Goal: Book appointment/travel/reservation

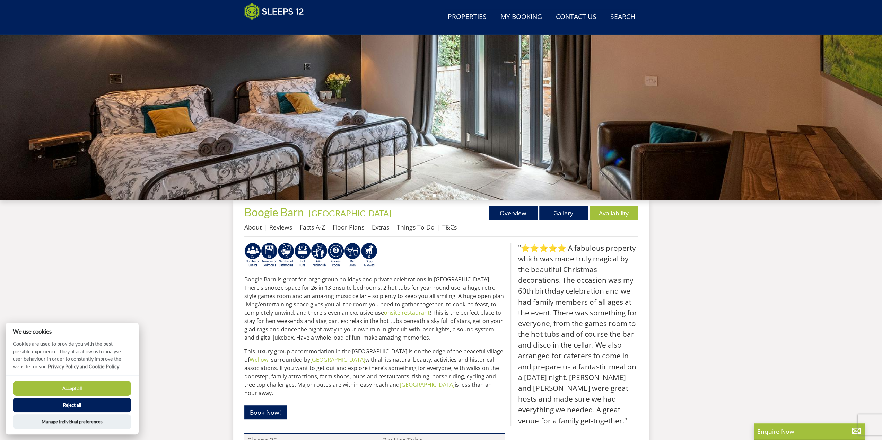
scroll to position [202, 0]
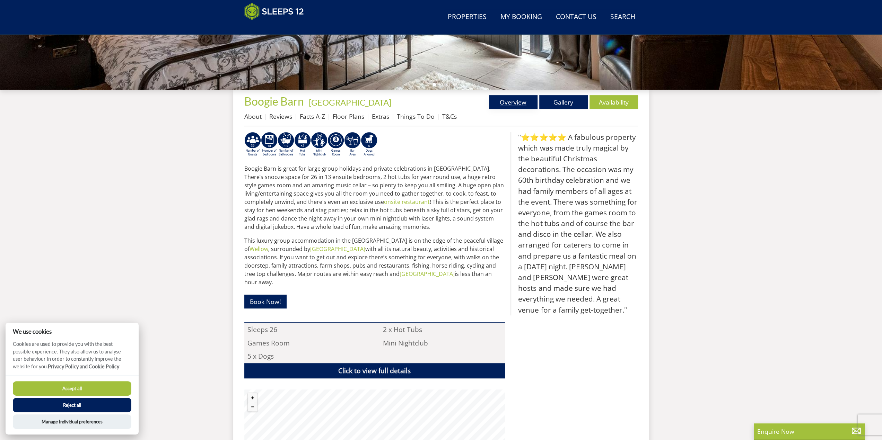
click at [510, 105] on link "Overview" at bounding box center [513, 102] width 49 height 14
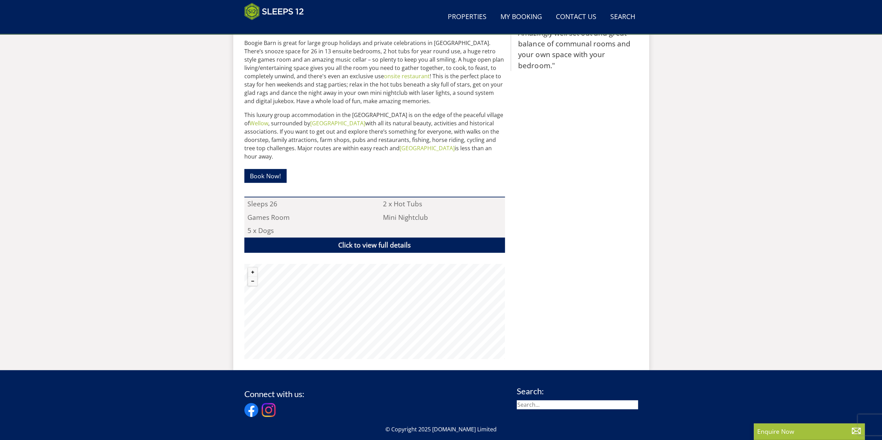
scroll to position [420, 0]
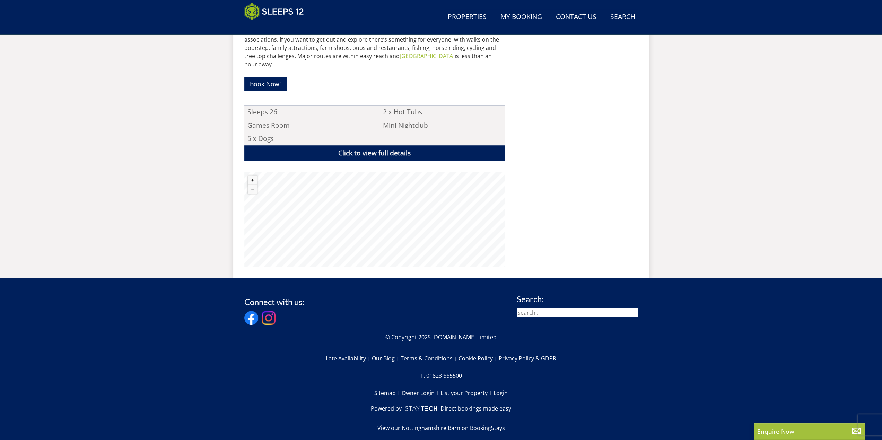
click at [409, 146] on link "Click to view full details" at bounding box center [374, 154] width 261 height 16
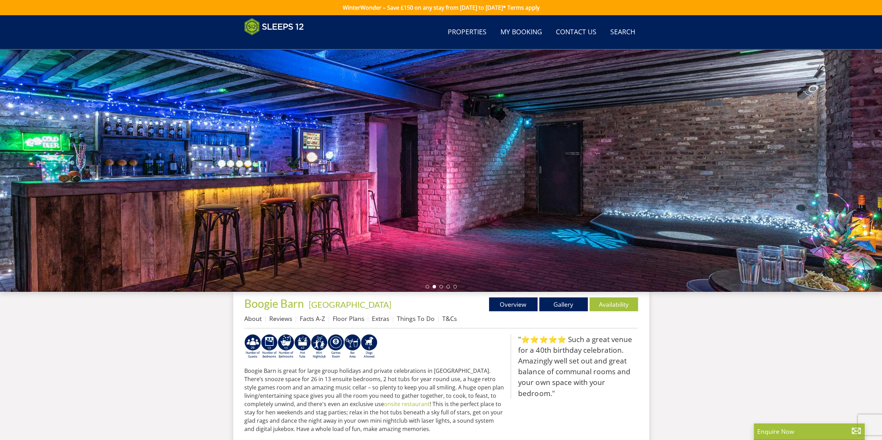
scroll to position [97, 0]
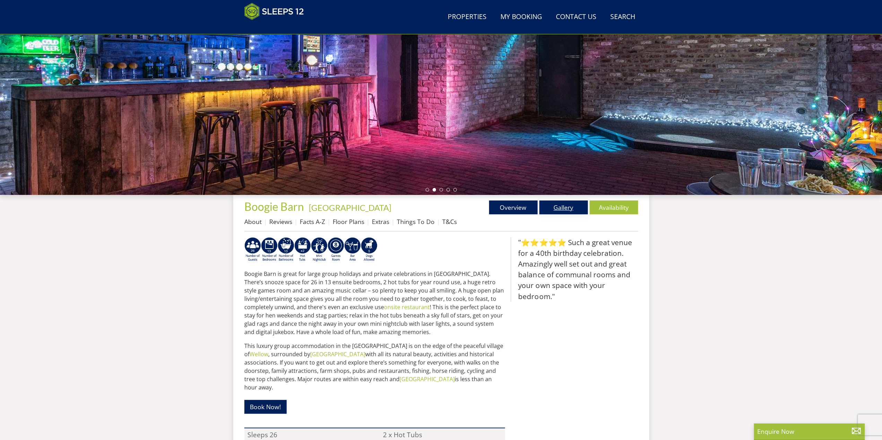
click at [555, 205] on link "Gallery" at bounding box center [563, 208] width 49 height 14
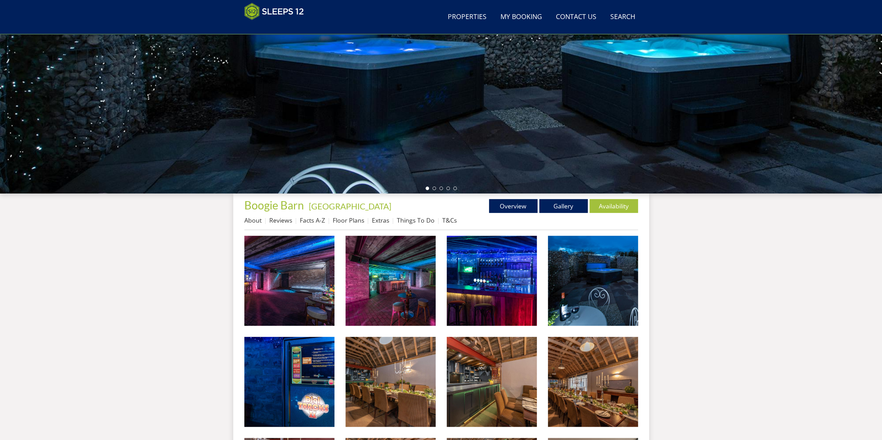
scroll to position [212, 0]
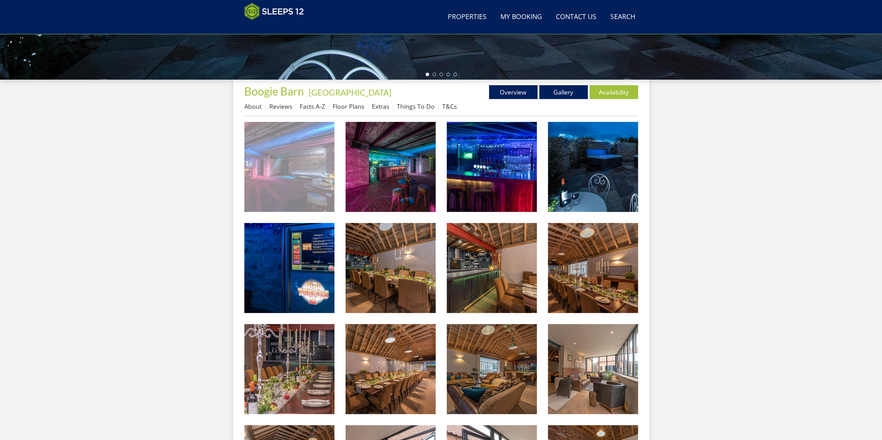
click at [297, 174] on img at bounding box center [289, 167] width 90 height 90
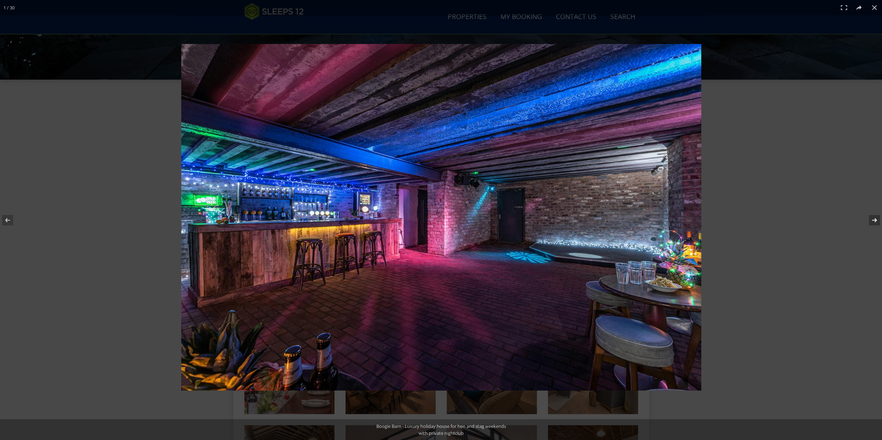
click at [873, 219] on button at bounding box center [869, 220] width 24 height 35
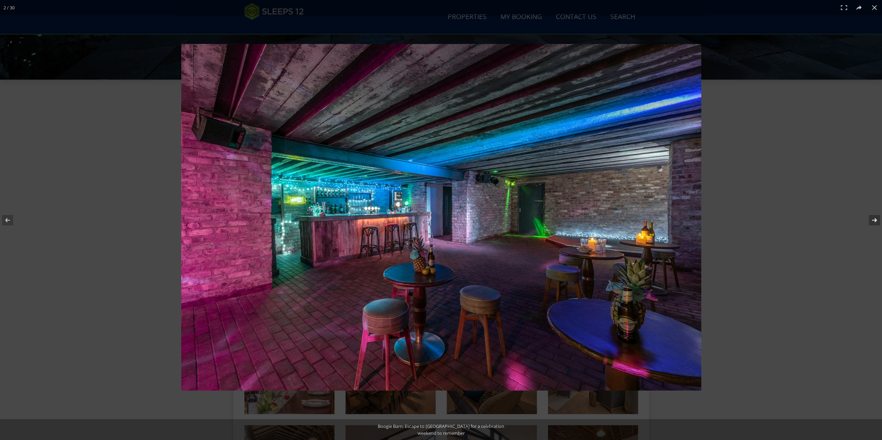
click at [873, 219] on button at bounding box center [869, 220] width 24 height 35
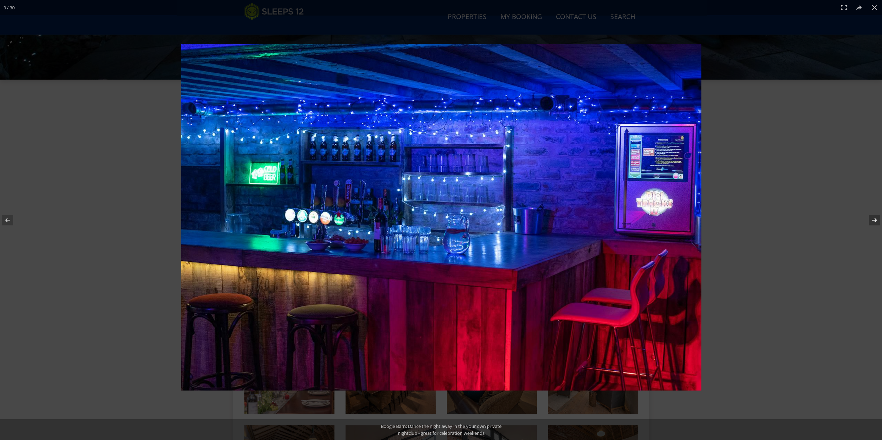
click at [873, 219] on button at bounding box center [869, 220] width 24 height 35
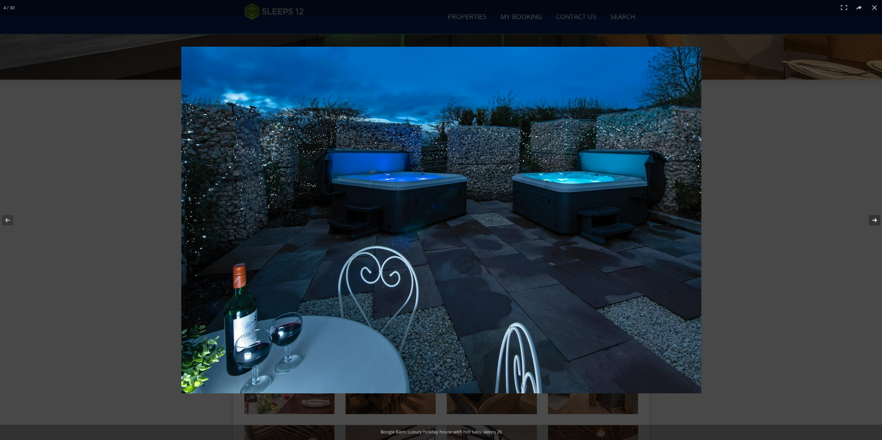
click at [873, 219] on button at bounding box center [869, 220] width 24 height 35
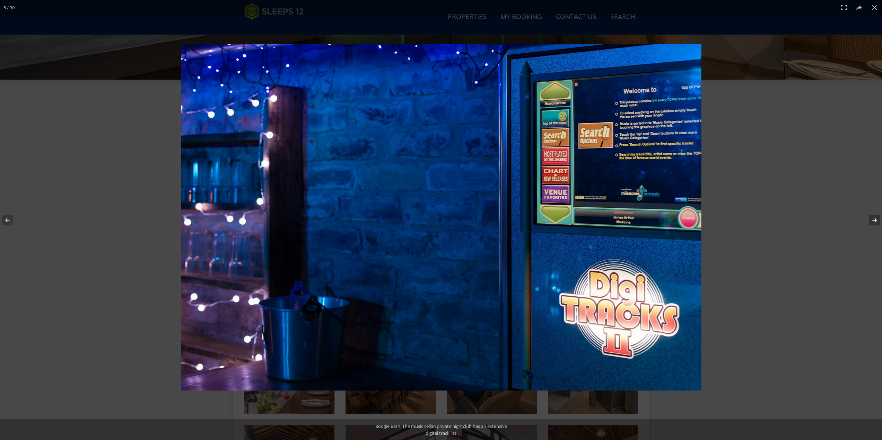
click at [873, 219] on button at bounding box center [869, 220] width 24 height 35
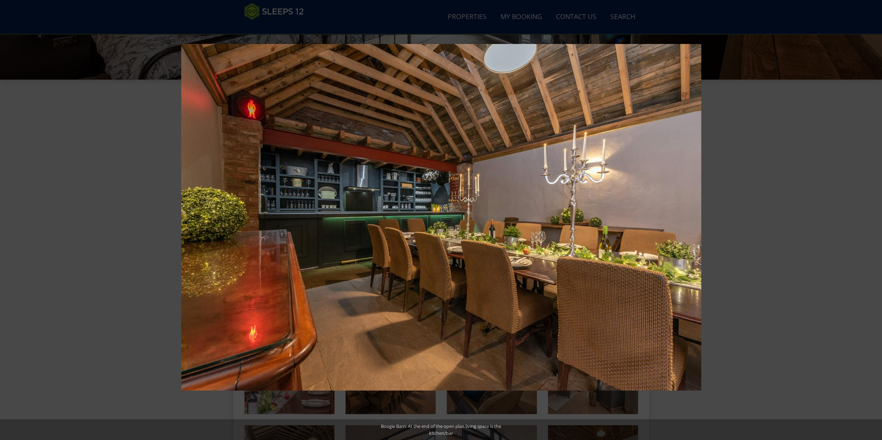
click at [873, 219] on button at bounding box center [869, 220] width 24 height 35
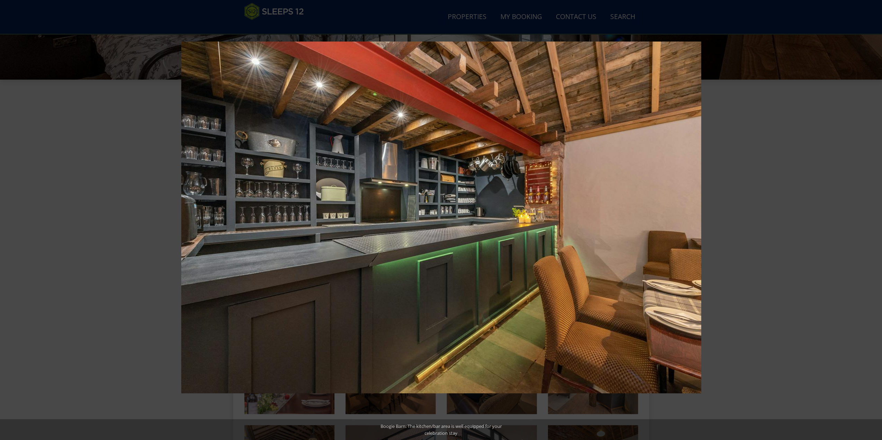
click at [873, 219] on button at bounding box center [869, 220] width 24 height 35
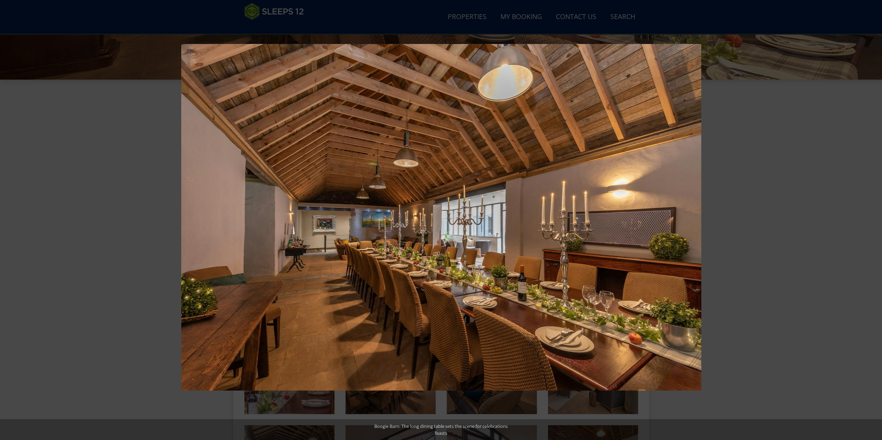
click at [873, 219] on button at bounding box center [869, 220] width 24 height 35
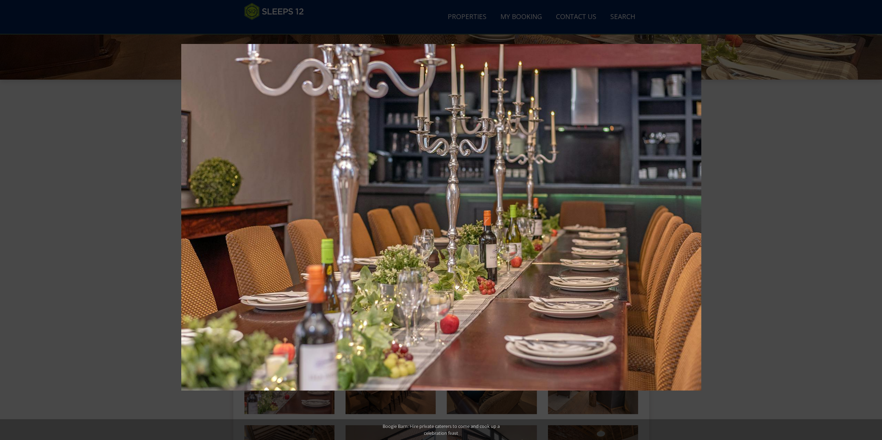
click at [873, 219] on button at bounding box center [869, 220] width 24 height 35
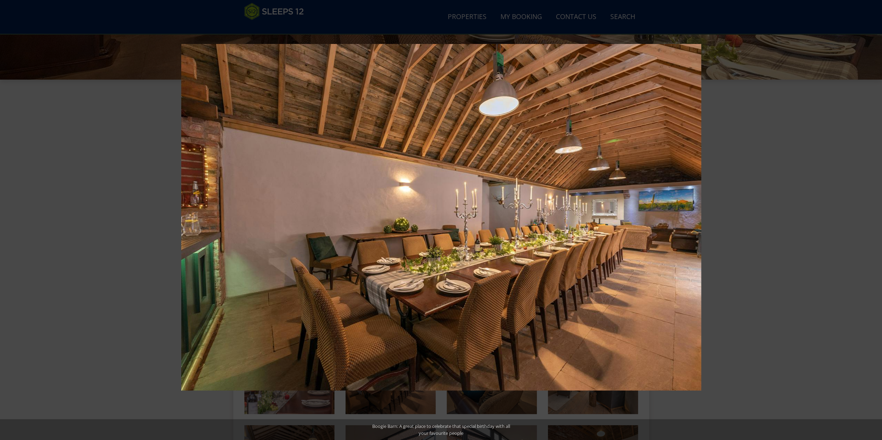
click at [873, 219] on button at bounding box center [869, 220] width 24 height 35
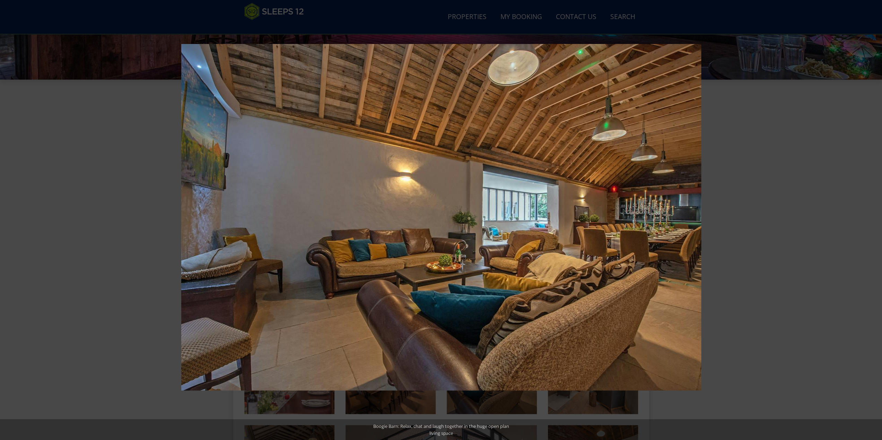
click at [873, 219] on button at bounding box center [869, 220] width 24 height 35
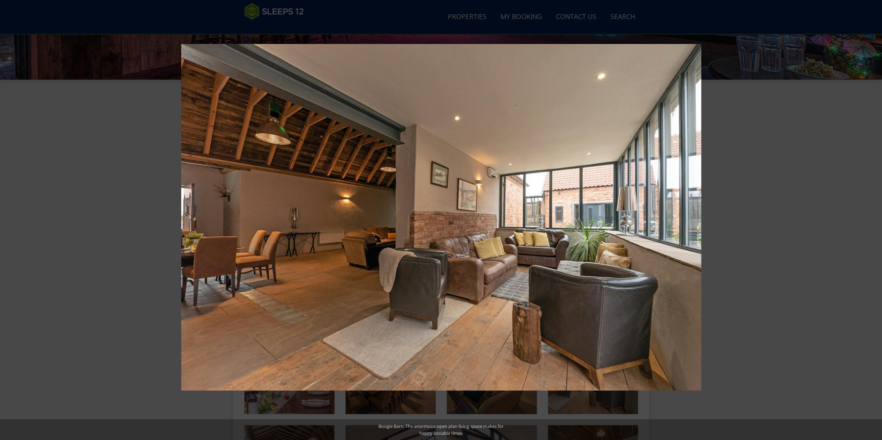
click at [873, 219] on button at bounding box center [869, 220] width 24 height 35
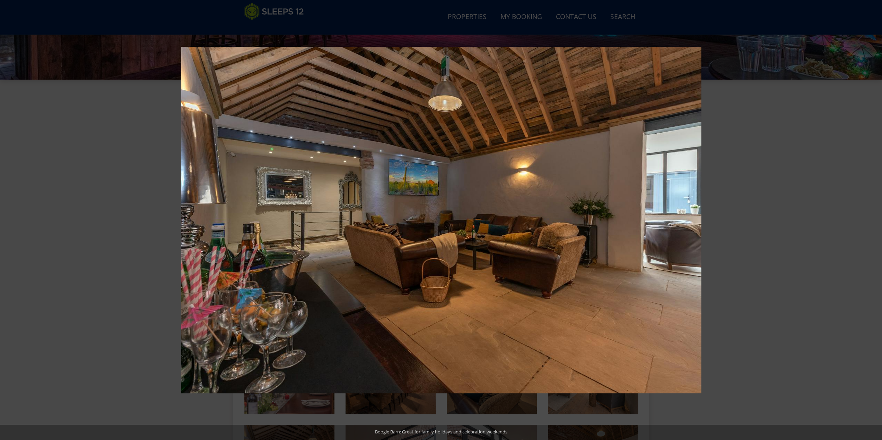
click at [873, 219] on button at bounding box center [869, 220] width 24 height 35
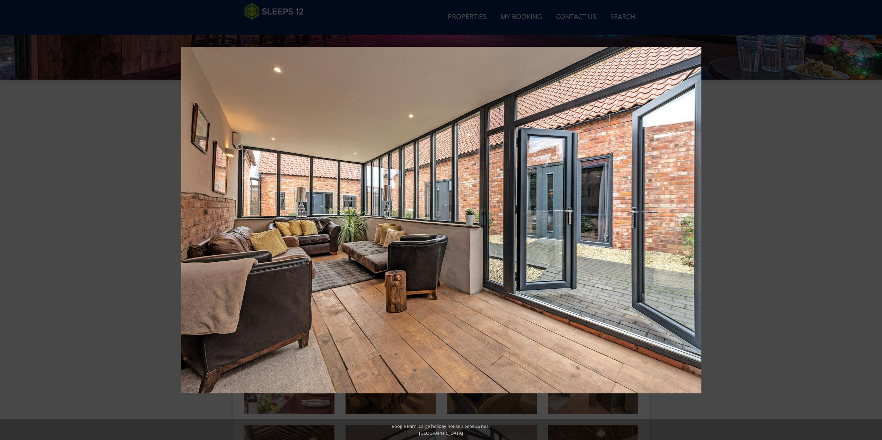
click at [873, 219] on button at bounding box center [869, 220] width 24 height 35
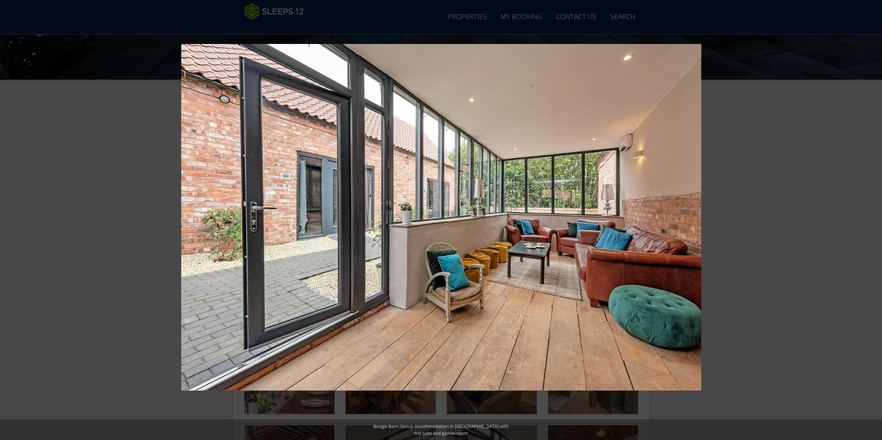
click at [873, 219] on button at bounding box center [869, 220] width 24 height 35
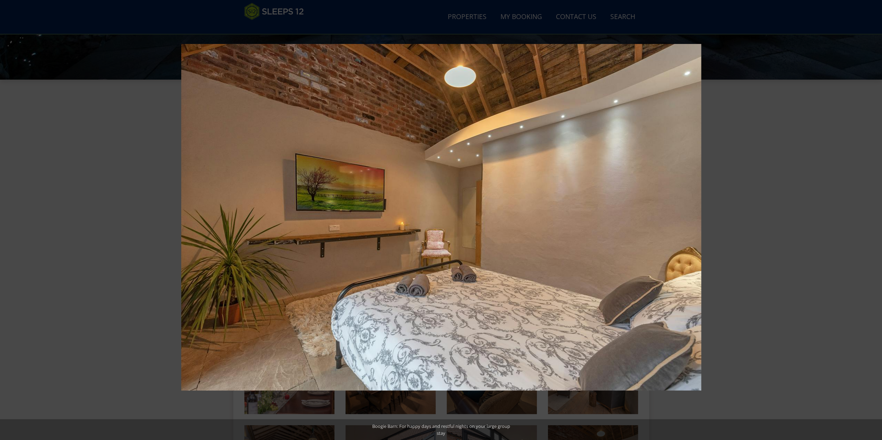
click at [873, 219] on button at bounding box center [869, 220] width 24 height 35
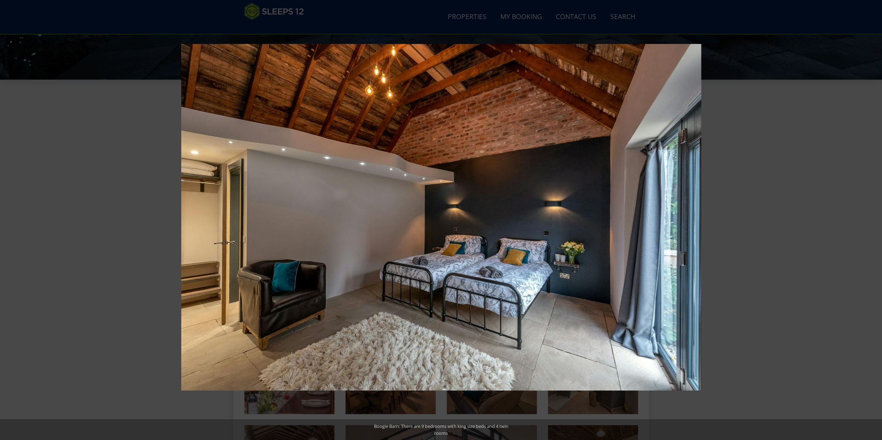
click at [873, 219] on button at bounding box center [869, 220] width 24 height 35
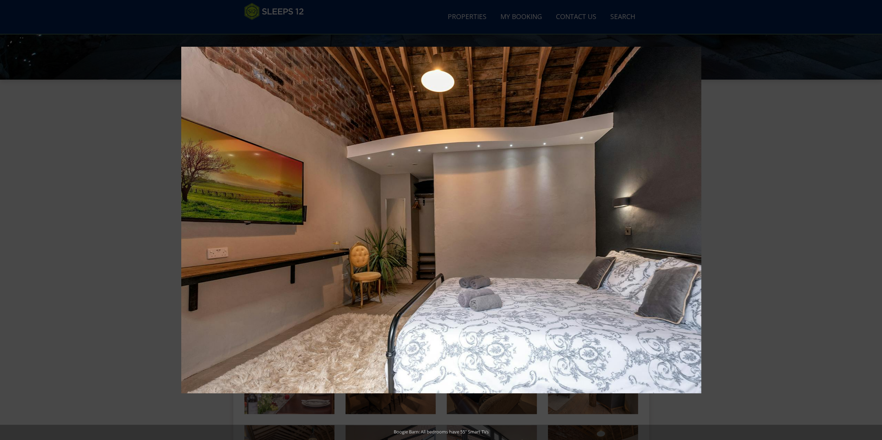
click at [873, 219] on button at bounding box center [869, 220] width 24 height 35
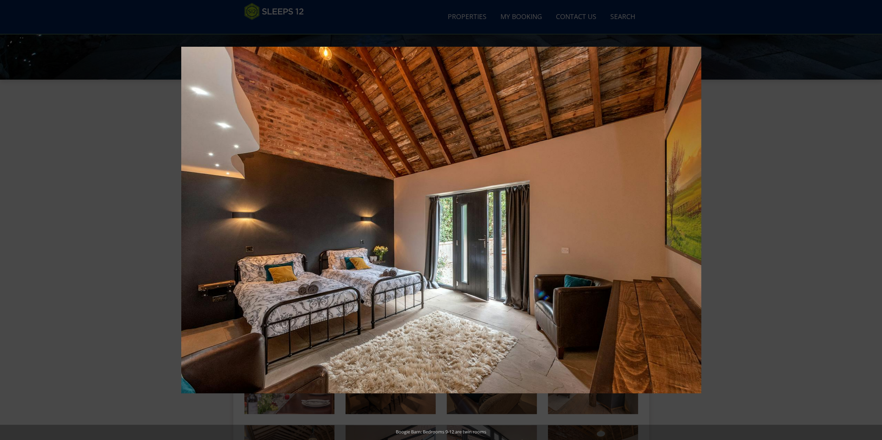
click at [873, 219] on button at bounding box center [869, 220] width 24 height 35
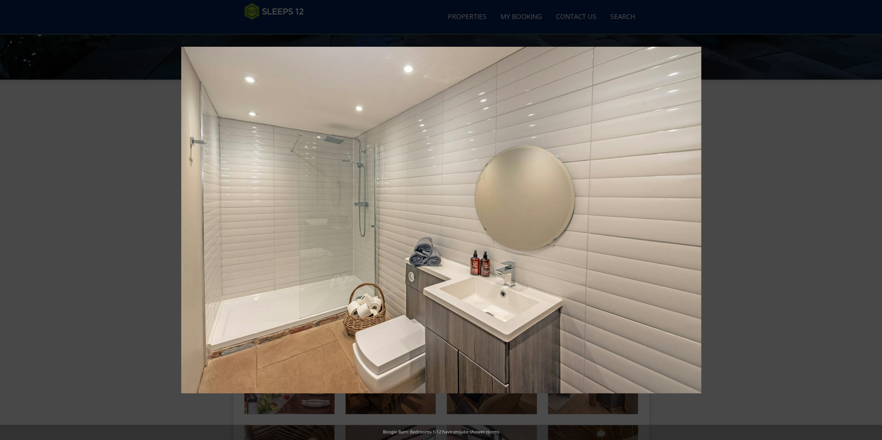
click at [873, 219] on button at bounding box center [869, 220] width 24 height 35
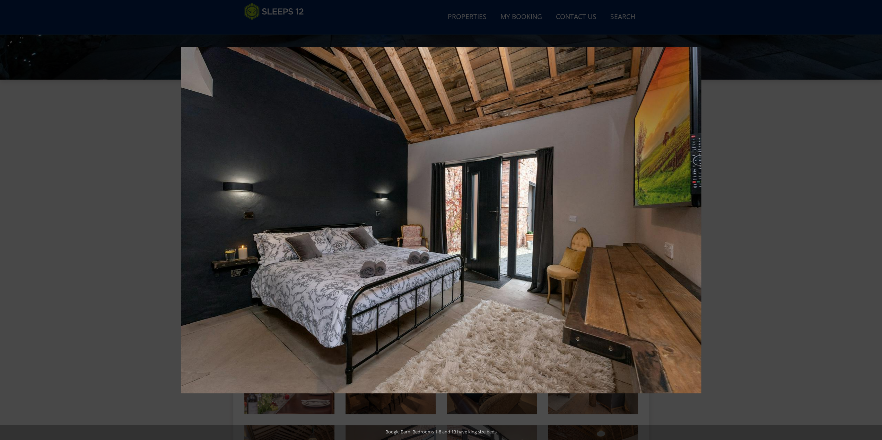
click at [873, 219] on button at bounding box center [869, 220] width 24 height 35
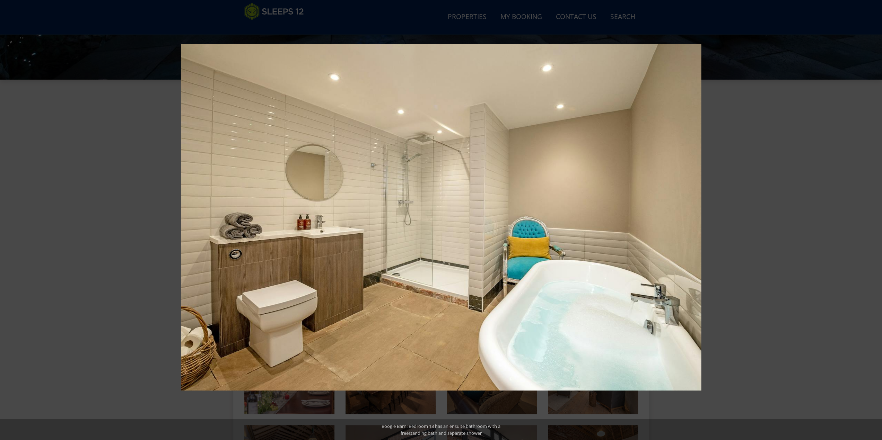
click at [873, 219] on button at bounding box center [869, 220] width 24 height 35
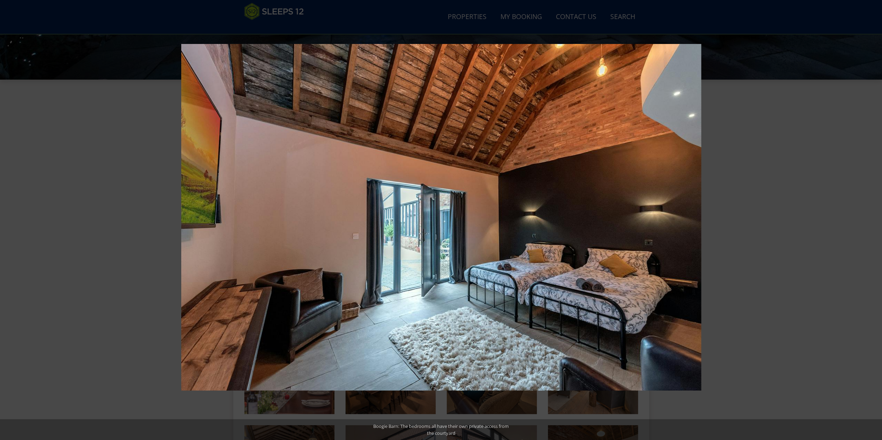
click at [873, 219] on button at bounding box center [869, 220] width 24 height 35
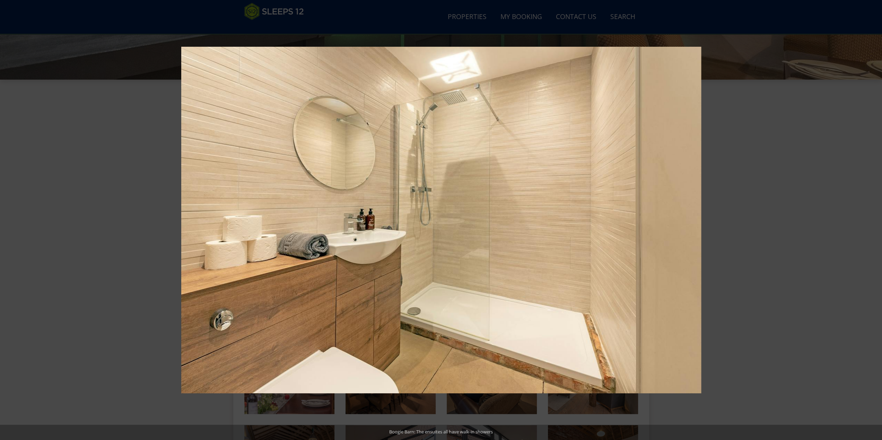
click at [873, 219] on button at bounding box center [869, 220] width 24 height 35
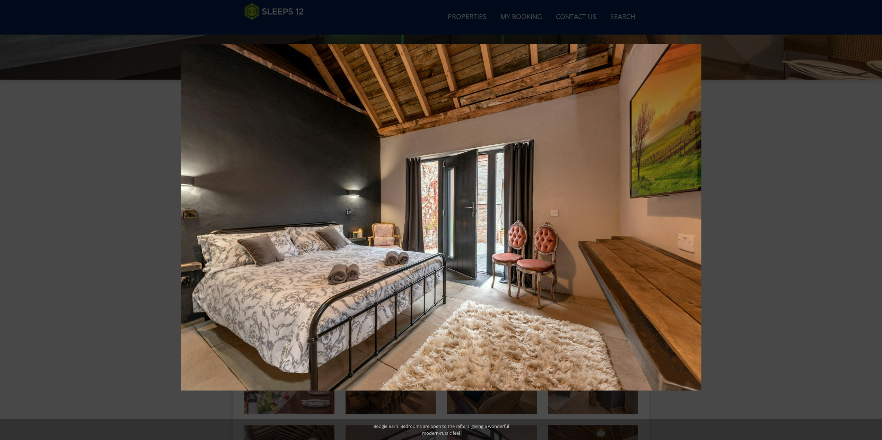
click at [873, 219] on button at bounding box center [869, 220] width 24 height 35
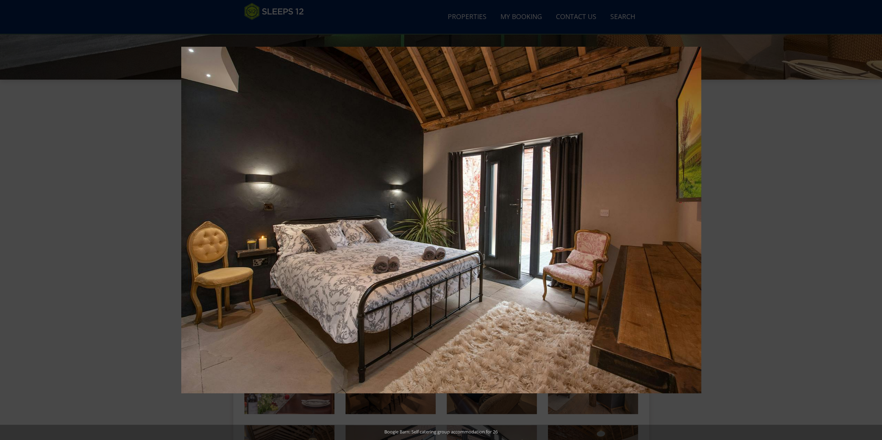
click at [873, 219] on button at bounding box center [869, 220] width 24 height 35
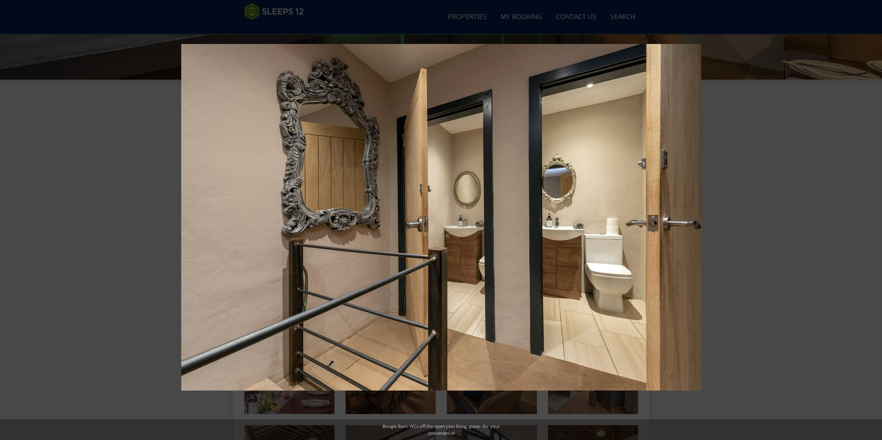
click at [873, 219] on button at bounding box center [869, 220] width 24 height 35
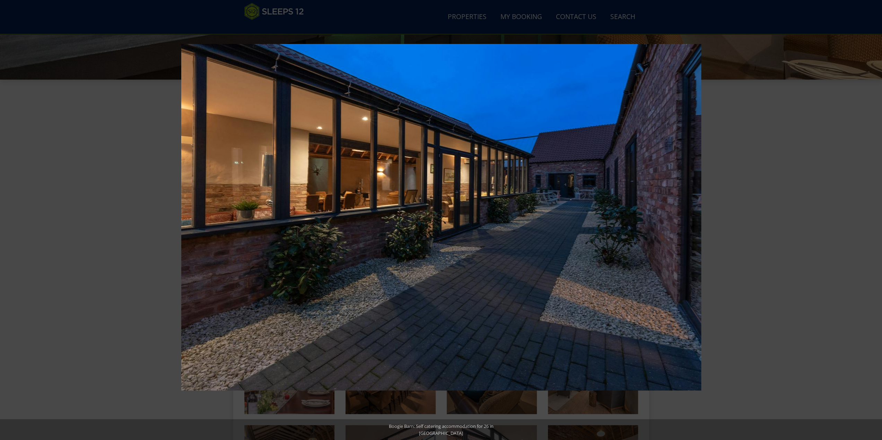
click at [873, 219] on button at bounding box center [869, 220] width 24 height 35
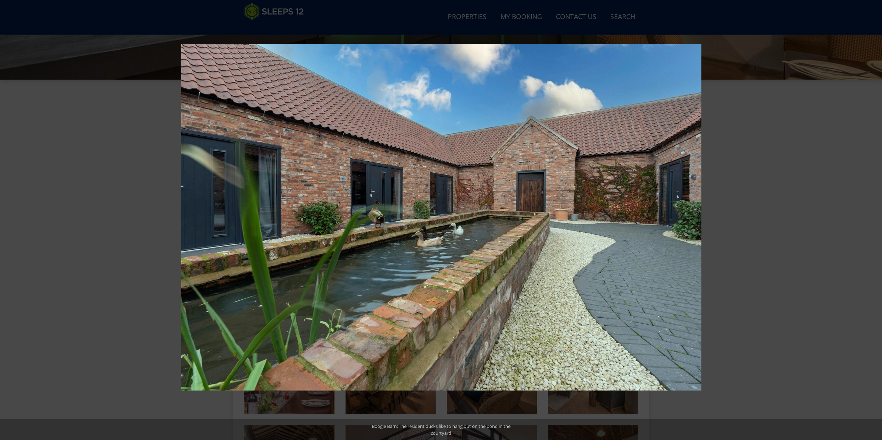
click at [873, 219] on button at bounding box center [869, 220] width 24 height 35
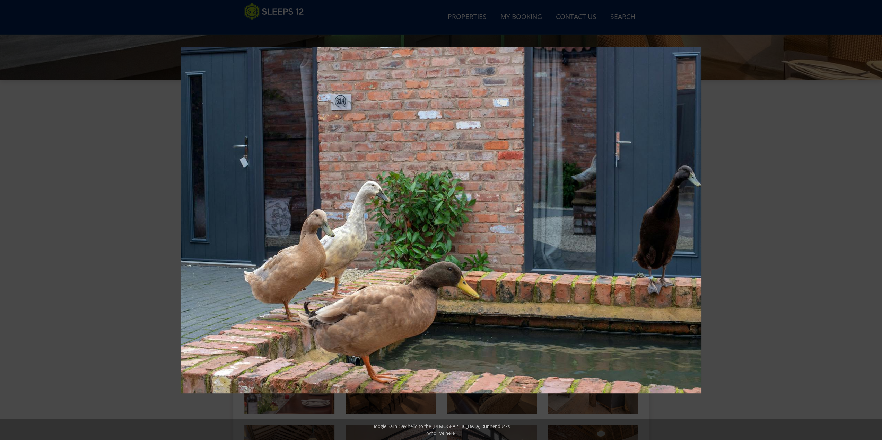
click at [873, 219] on button at bounding box center [869, 220] width 24 height 35
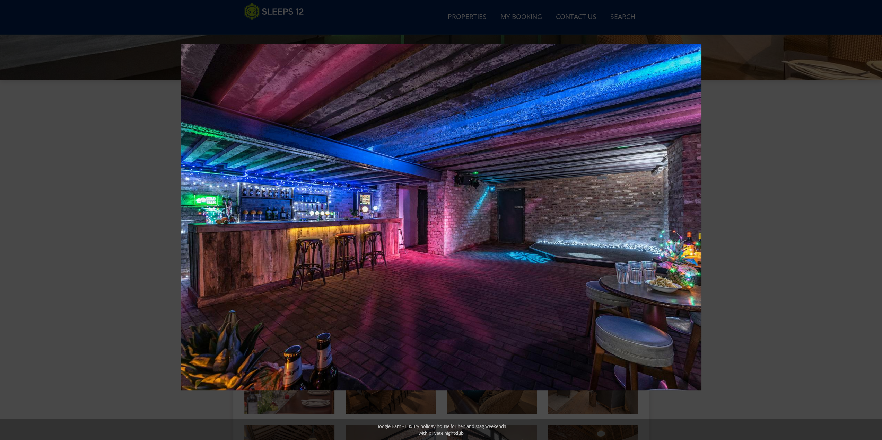
click at [873, 219] on button at bounding box center [869, 220] width 24 height 35
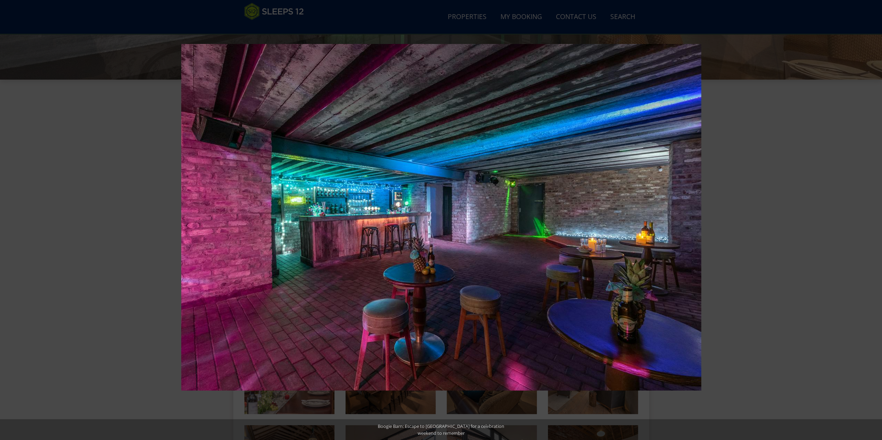
click at [873, 219] on button at bounding box center [869, 220] width 24 height 35
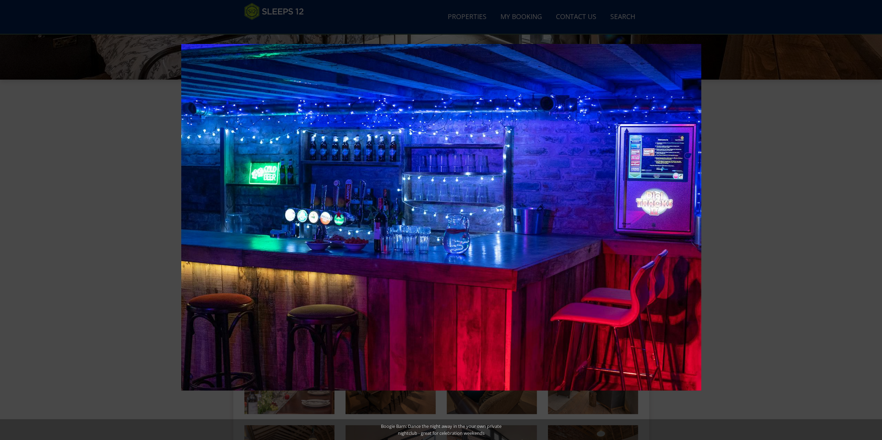
click at [873, 219] on button at bounding box center [869, 220] width 24 height 35
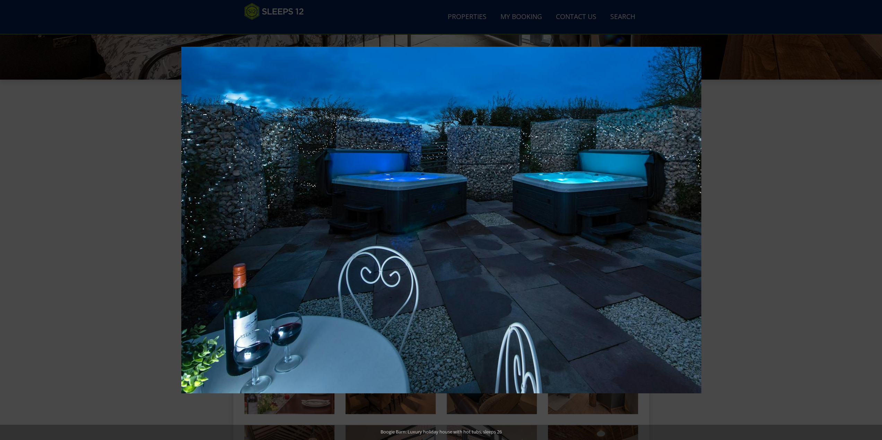
click at [873, 219] on button at bounding box center [869, 220] width 24 height 35
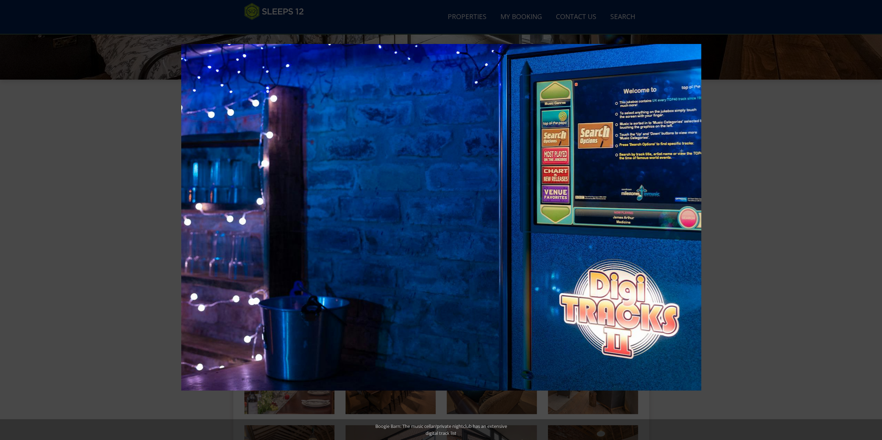
click at [873, 219] on button at bounding box center [869, 220] width 24 height 35
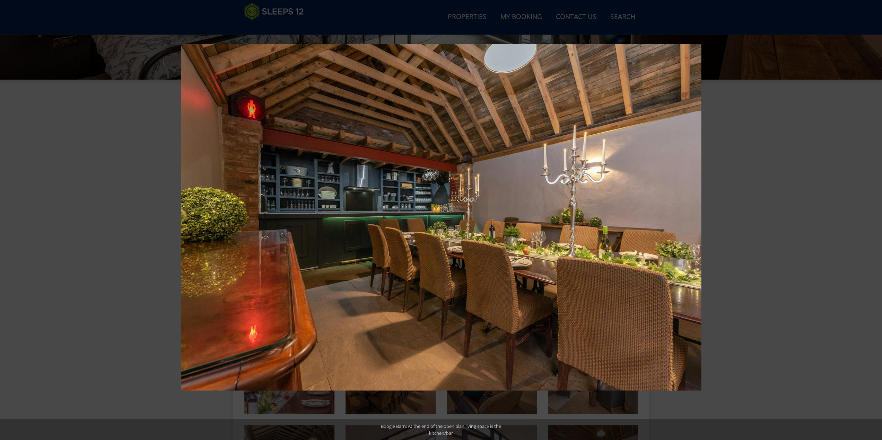
click at [873, 219] on button at bounding box center [869, 220] width 24 height 35
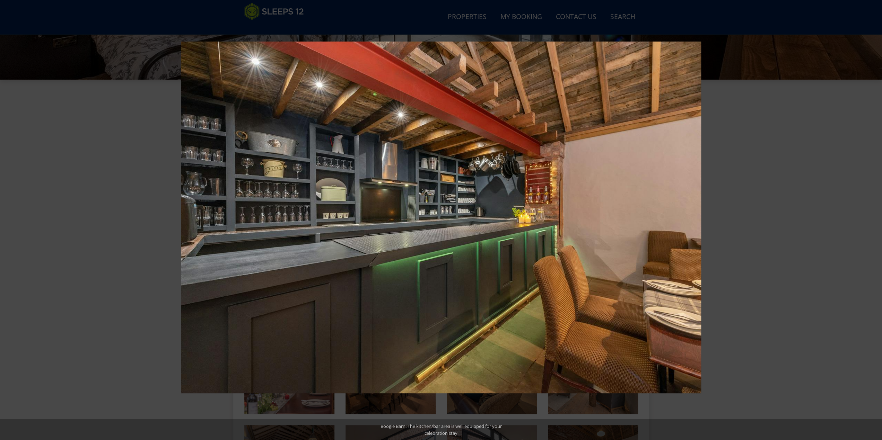
click at [873, 219] on button at bounding box center [869, 220] width 24 height 35
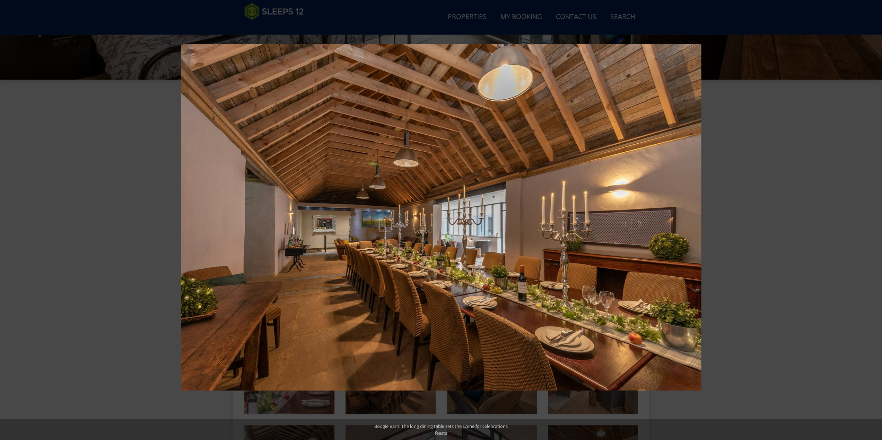
click at [873, 219] on button at bounding box center [869, 220] width 24 height 35
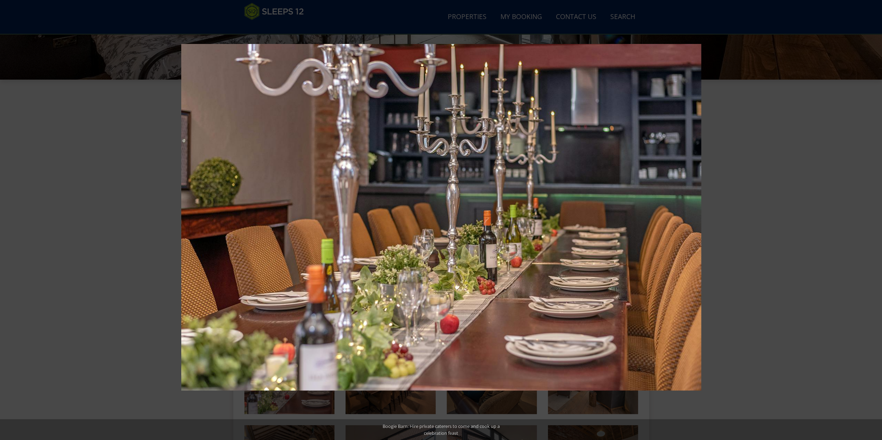
click at [873, 219] on button at bounding box center [869, 220] width 24 height 35
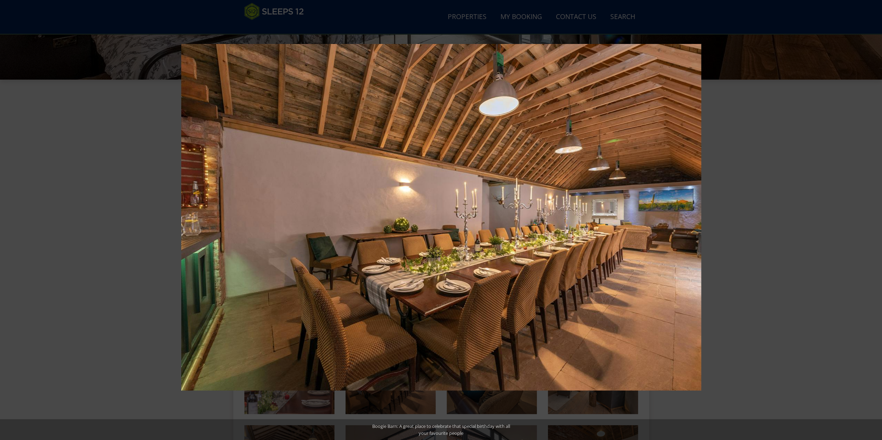
click at [873, 219] on button at bounding box center [869, 220] width 24 height 35
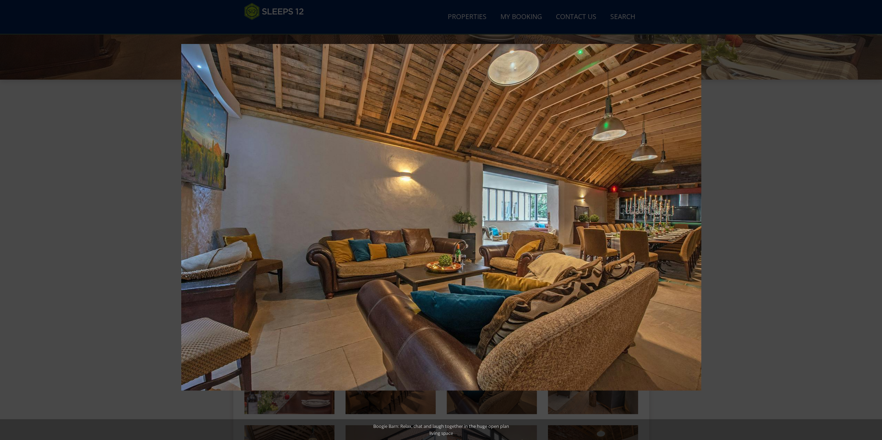
click at [873, 219] on button at bounding box center [869, 220] width 24 height 35
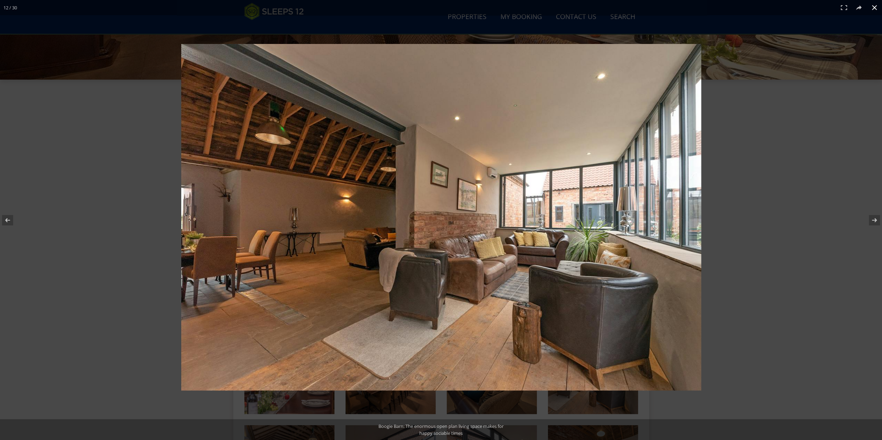
click at [874, 7] on button at bounding box center [873, 7] width 15 height 15
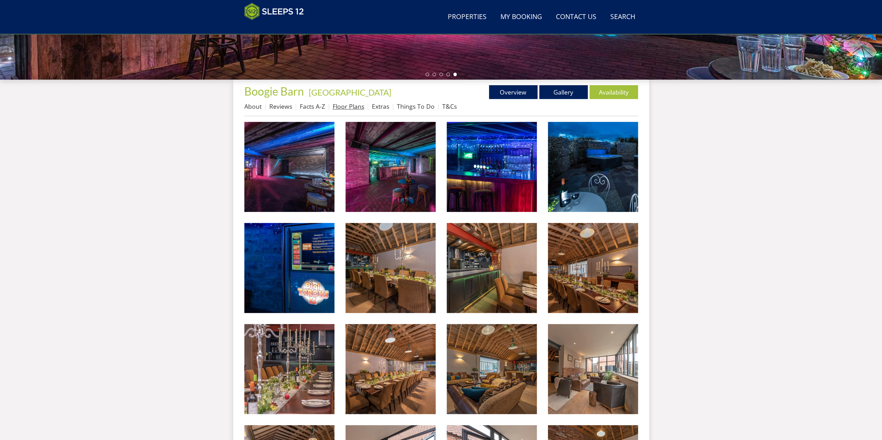
click at [342, 108] on link "Floor Plans" at bounding box center [349, 106] width 32 height 8
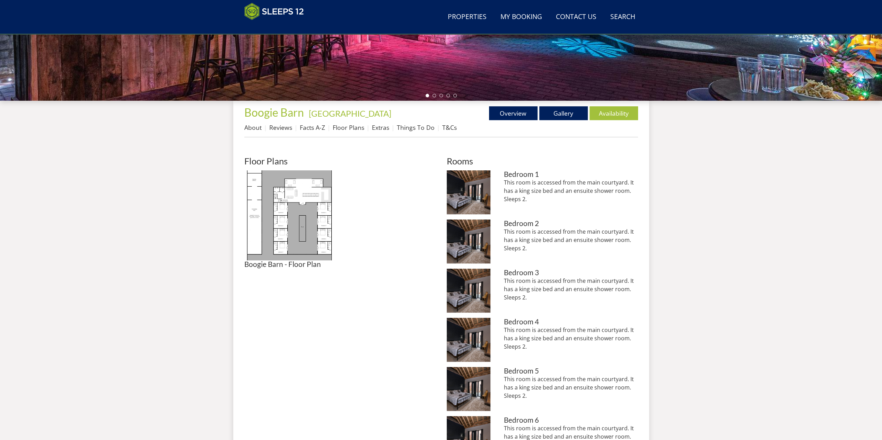
scroll to position [97, 0]
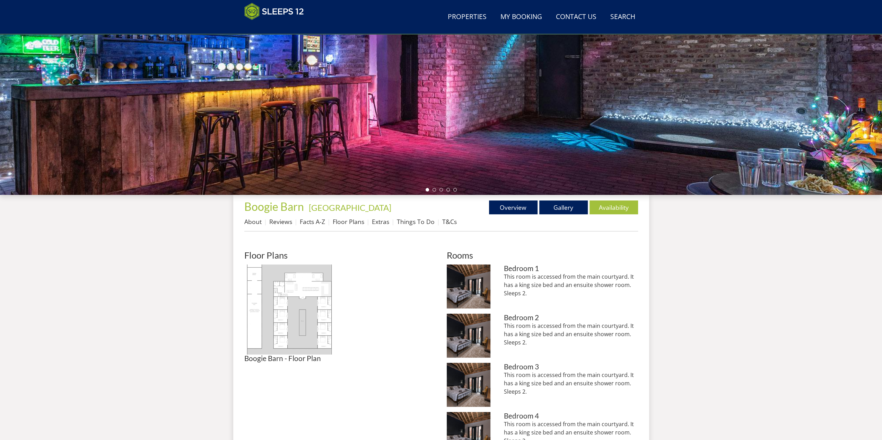
click at [302, 318] on img at bounding box center [289, 310] width 90 height 90
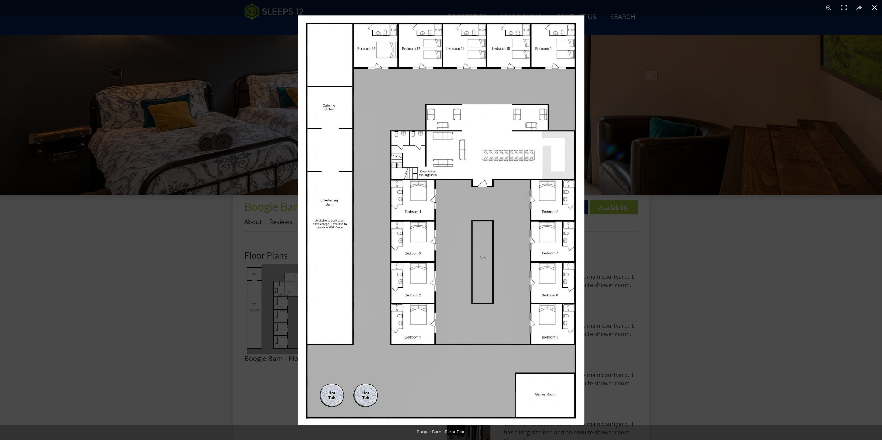
click at [874, 7] on button at bounding box center [873, 7] width 15 height 15
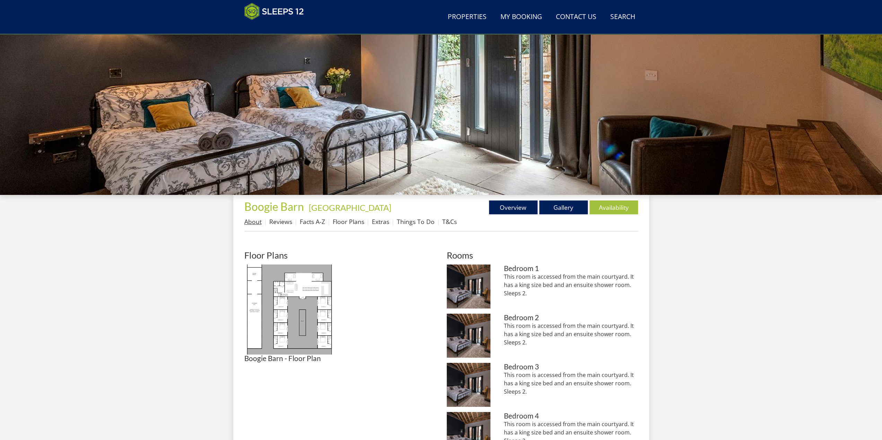
click at [244, 222] on link "About" at bounding box center [252, 222] width 17 height 8
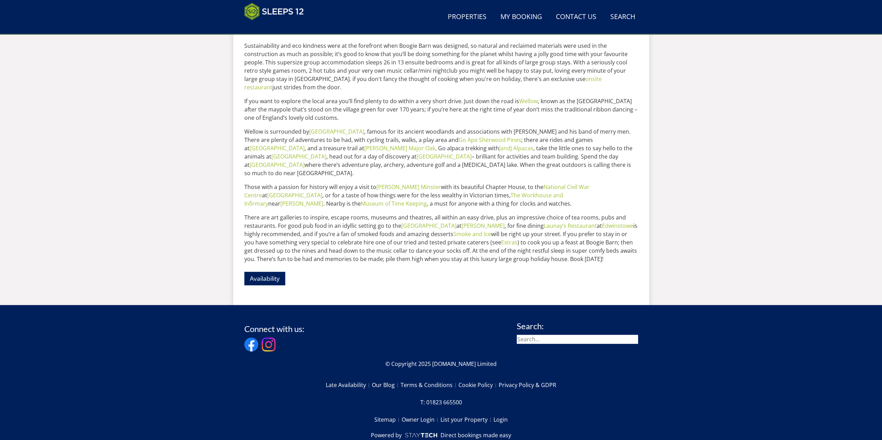
scroll to position [195, 0]
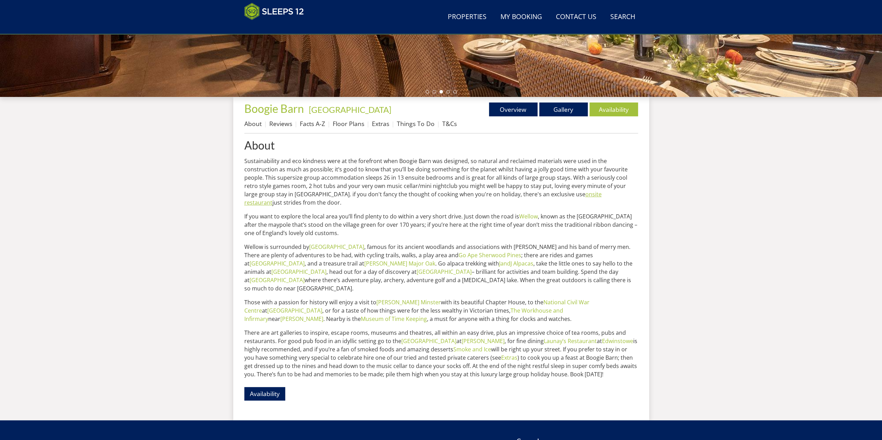
click at [546, 193] on link "onsite restaurant" at bounding box center [422, 199] width 357 height 16
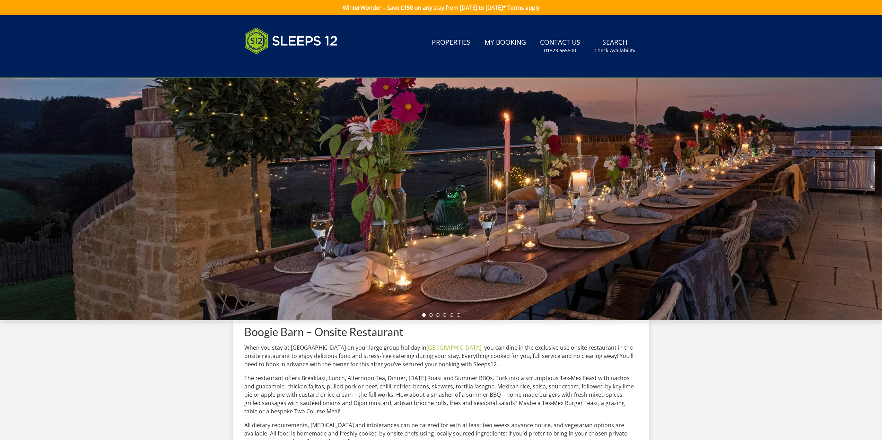
scroll to position [97, 0]
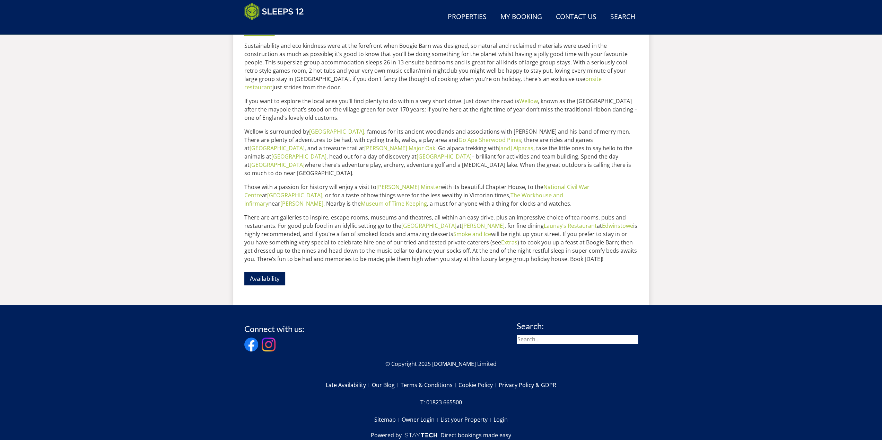
scroll to position [195, 0]
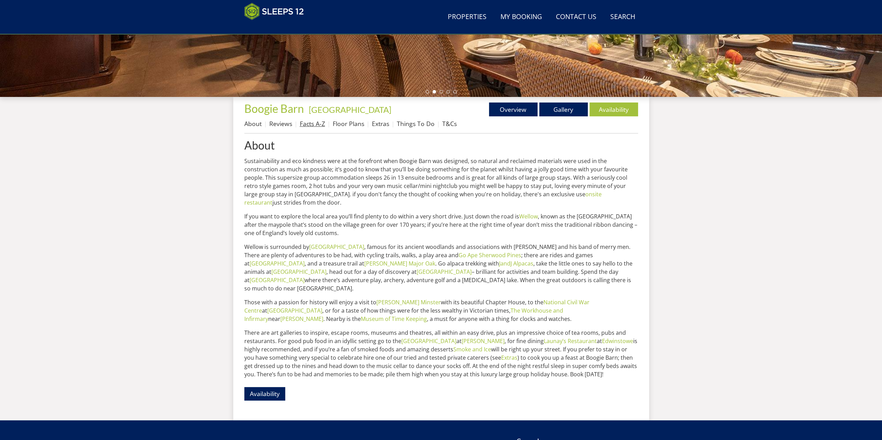
click at [308, 126] on link "Facts A-Z" at bounding box center [312, 124] width 25 height 8
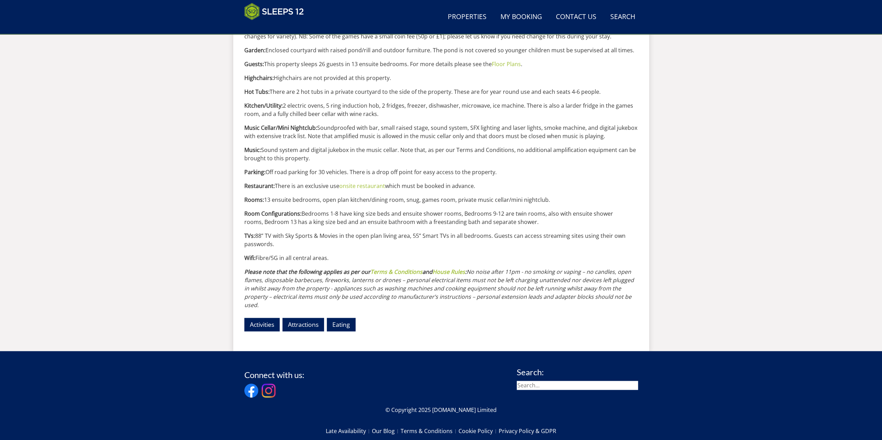
scroll to position [97, 0]
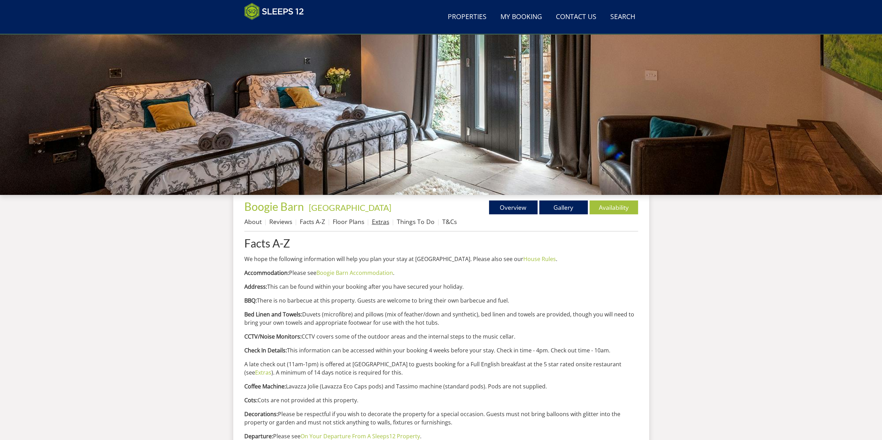
click at [379, 224] on link "Extras" at bounding box center [380, 222] width 17 height 8
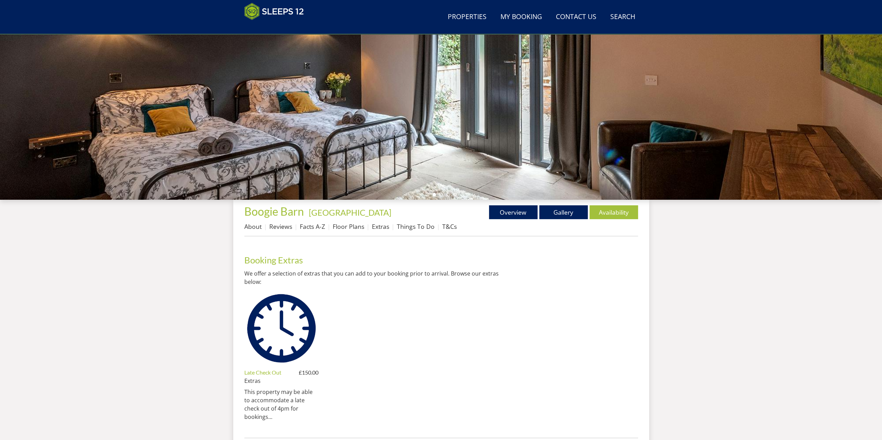
scroll to position [98, 0]
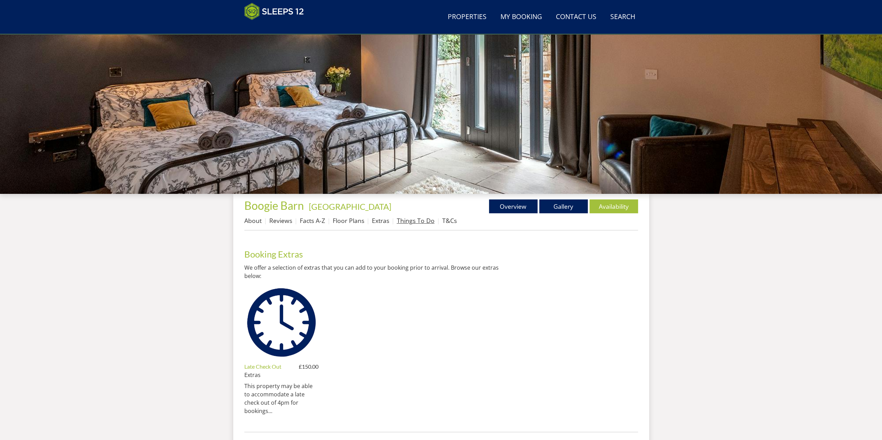
click at [405, 223] on link "Things To Do" at bounding box center [416, 221] width 38 height 8
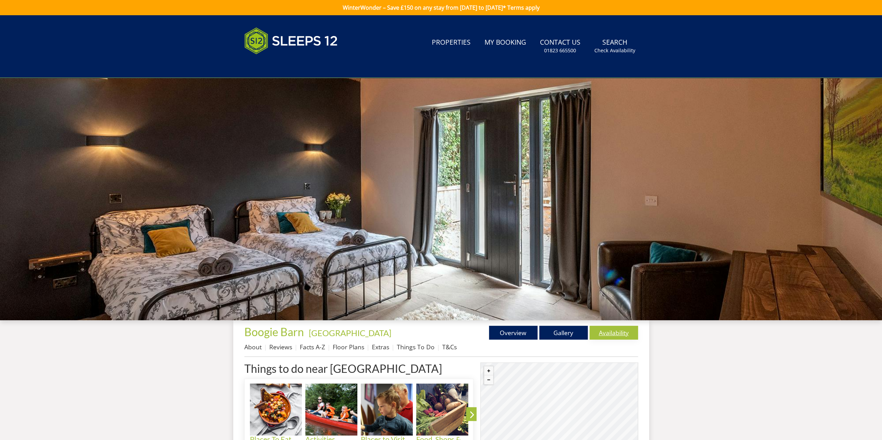
click at [623, 333] on link "Availability" at bounding box center [613, 333] width 49 height 14
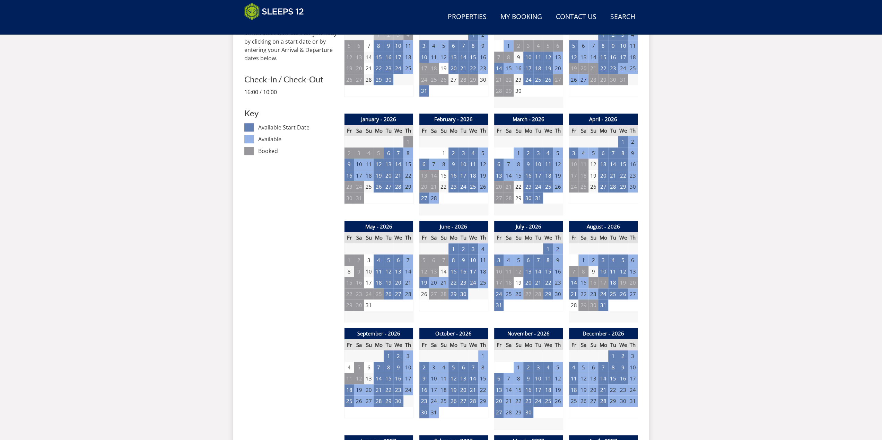
scroll to position [443, 0]
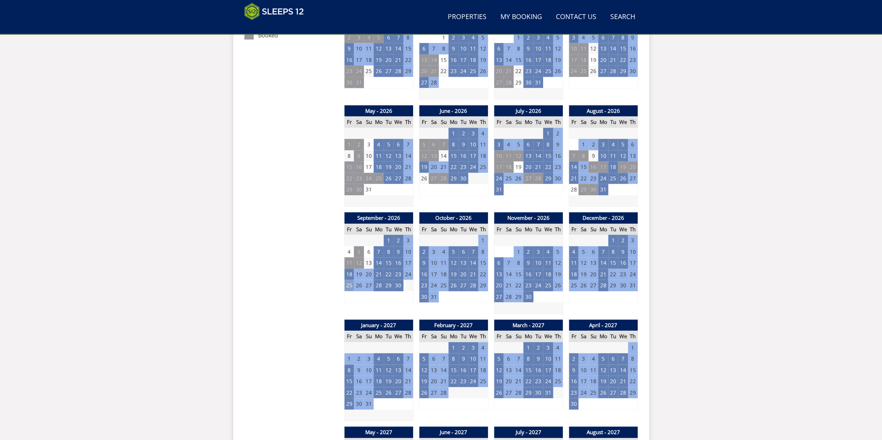
click at [349, 285] on td "25" at bounding box center [349, 285] width 10 height 11
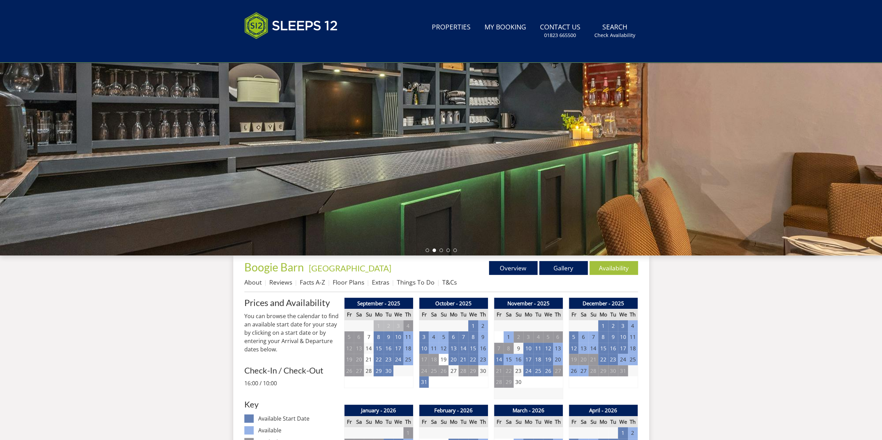
scroll to position [0, 0]
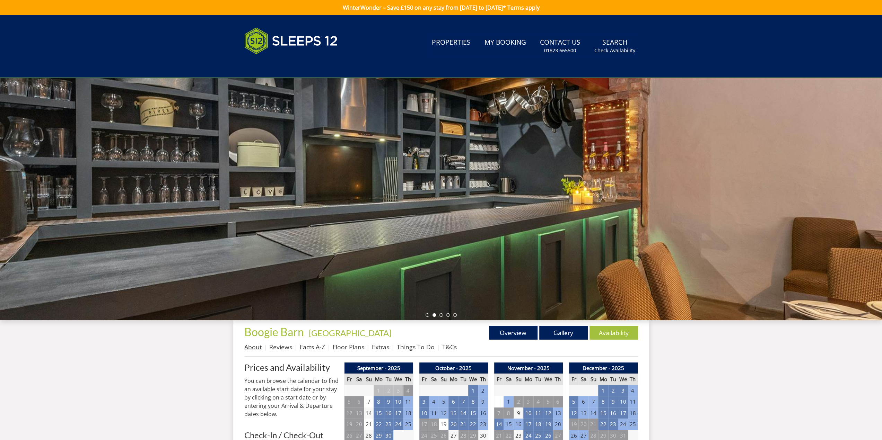
click at [247, 349] on link "About" at bounding box center [252, 347] width 17 height 8
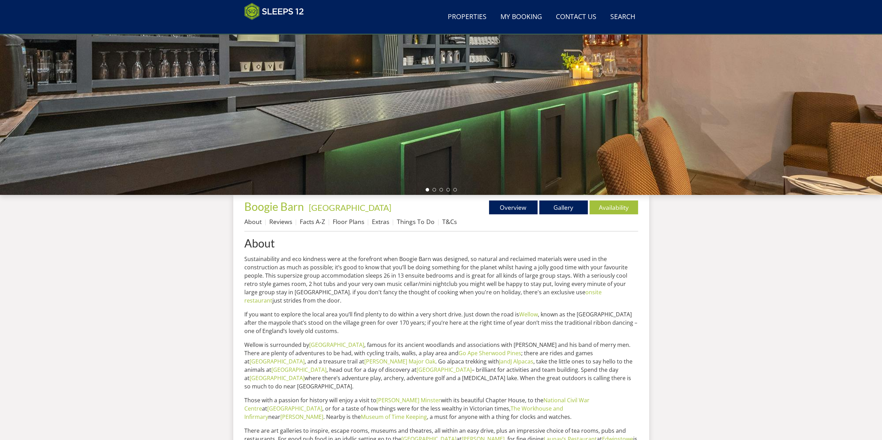
scroll to position [213, 0]
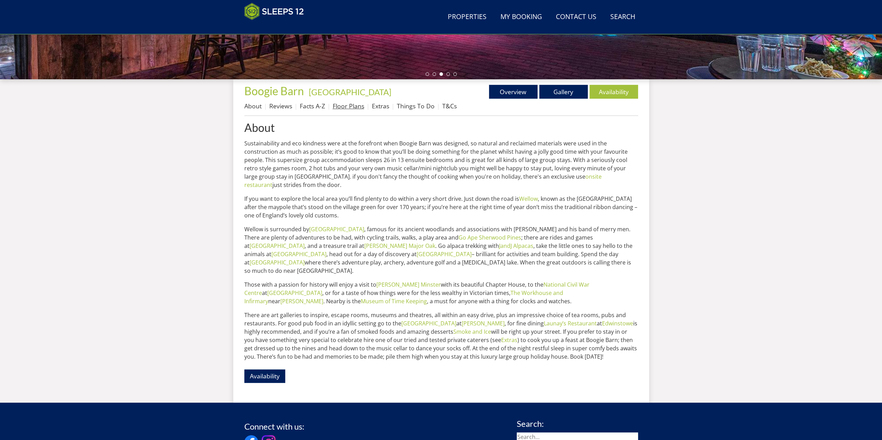
click at [349, 106] on link "Floor Plans" at bounding box center [349, 106] width 32 height 8
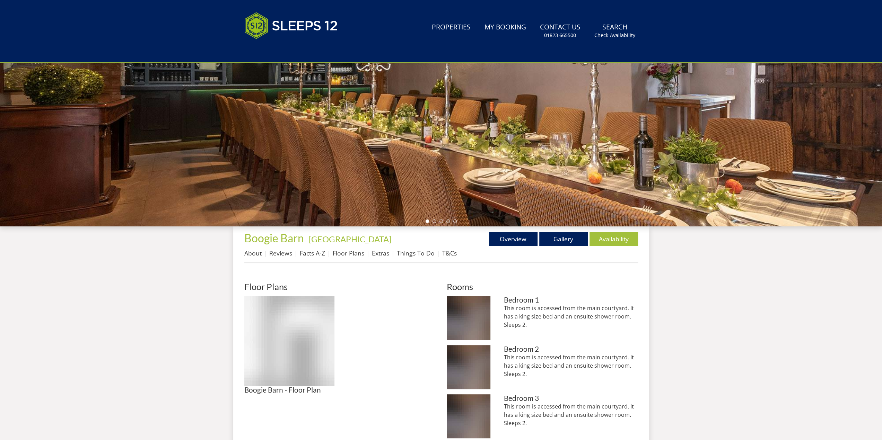
scroll to position [209, 0]
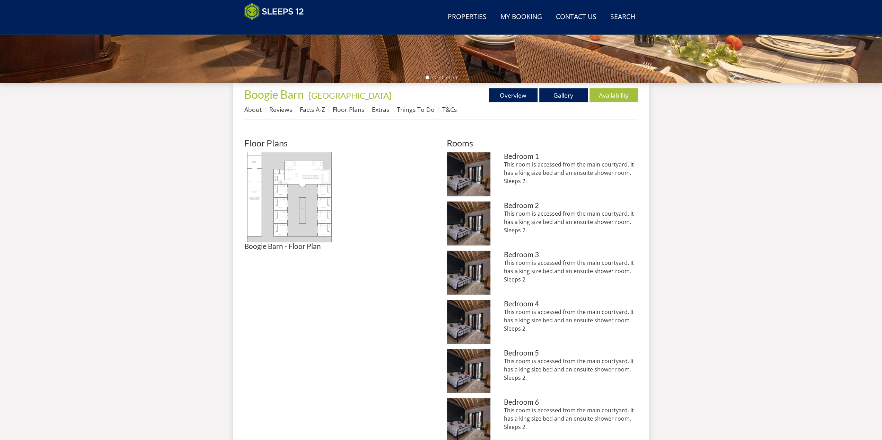
click at [312, 207] on img at bounding box center [289, 197] width 90 height 90
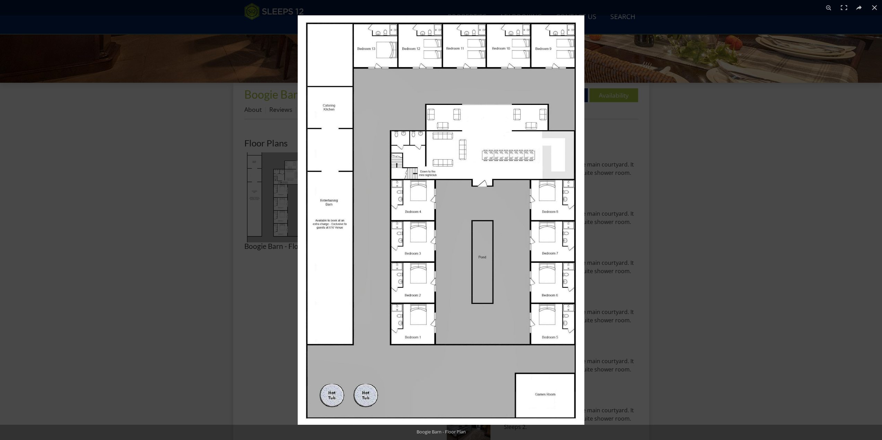
click at [532, 399] on img at bounding box center [441, 220] width 287 height 410
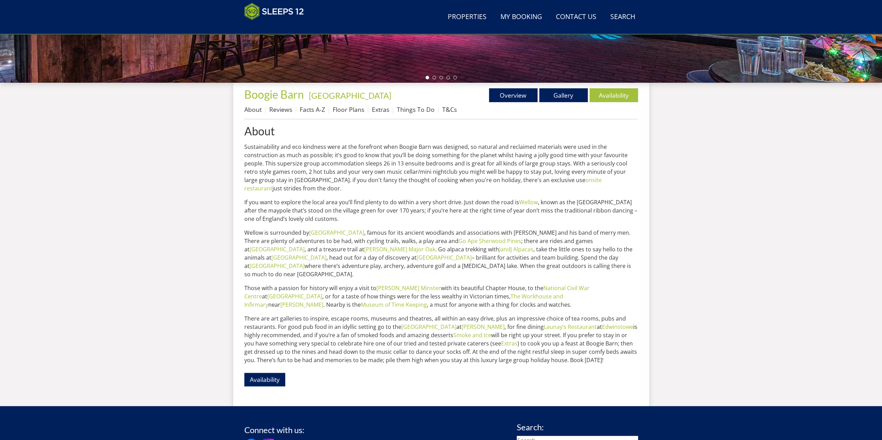
scroll to position [213, 0]
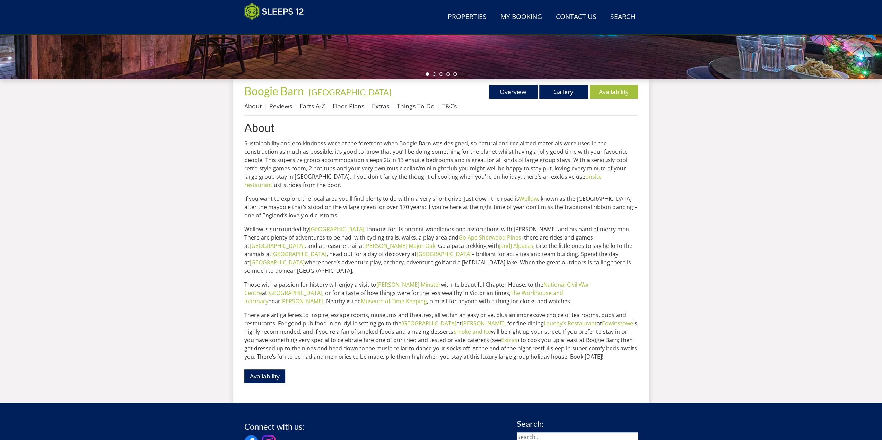
click at [306, 109] on link "Facts A-Z" at bounding box center [312, 106] width 25 height 8
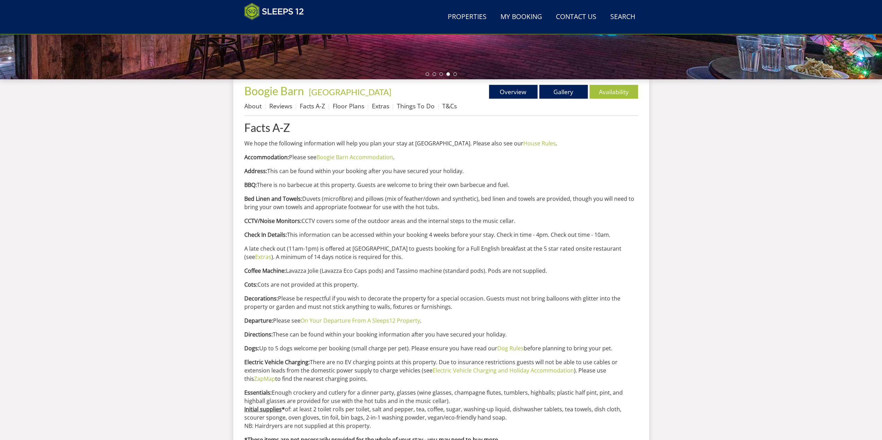
scroll to position [97, 0]
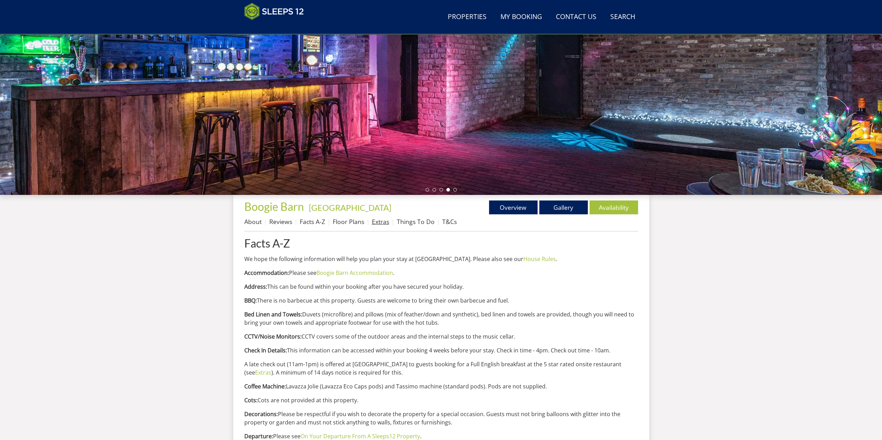
click at [378, 221] on link "Extras" at bounding box center [380, 222] width 17 height 8
